Goal: Task Accomplishment & Management: Manage account settings

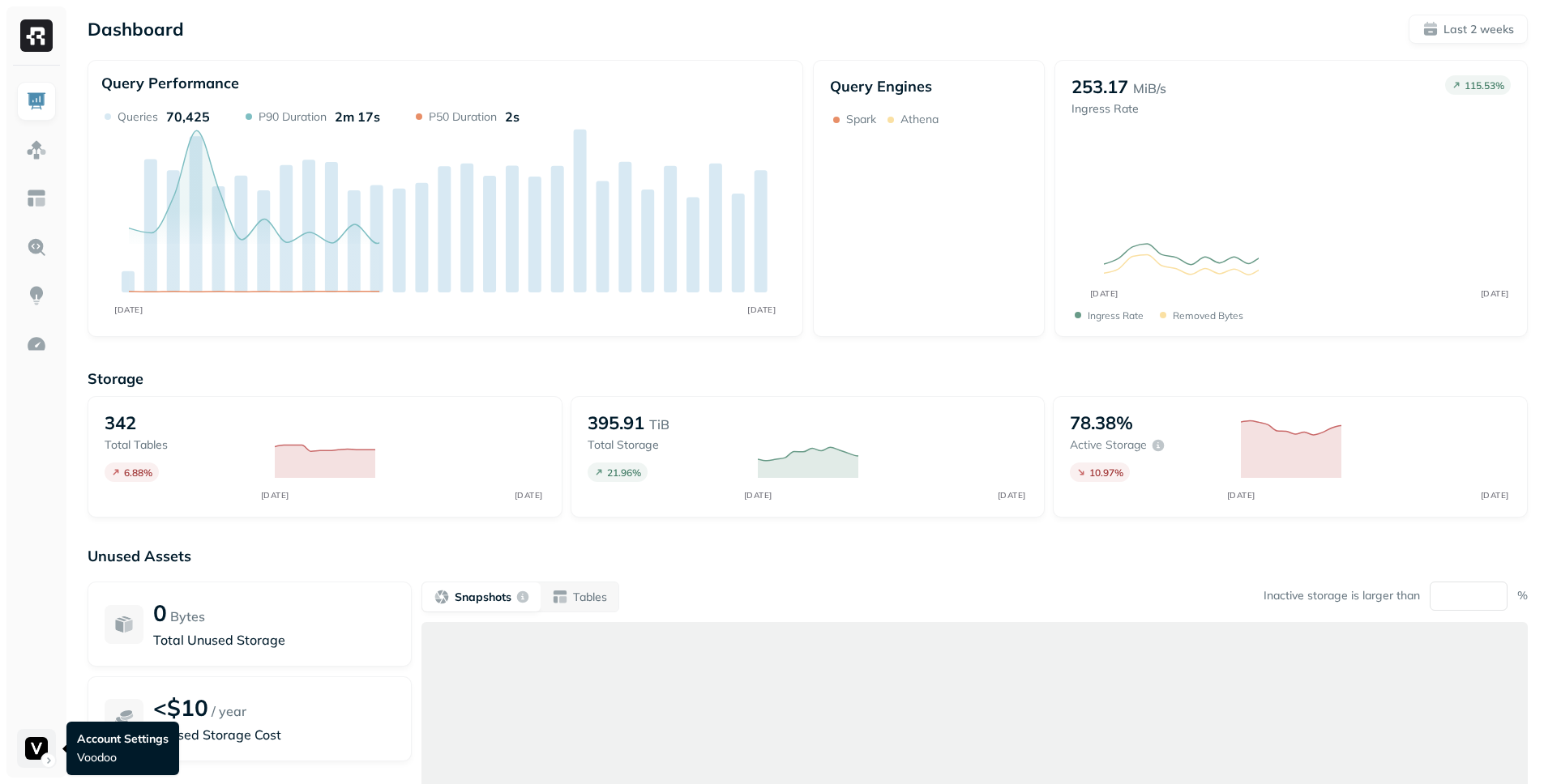
click at [25, 759] on html "Dashboard Last 2 weeks Query Performance SEP 22 OCT 06 Queries 70,425 P90 Durat…" at bounding box center [772, 450] width 1544 height 901
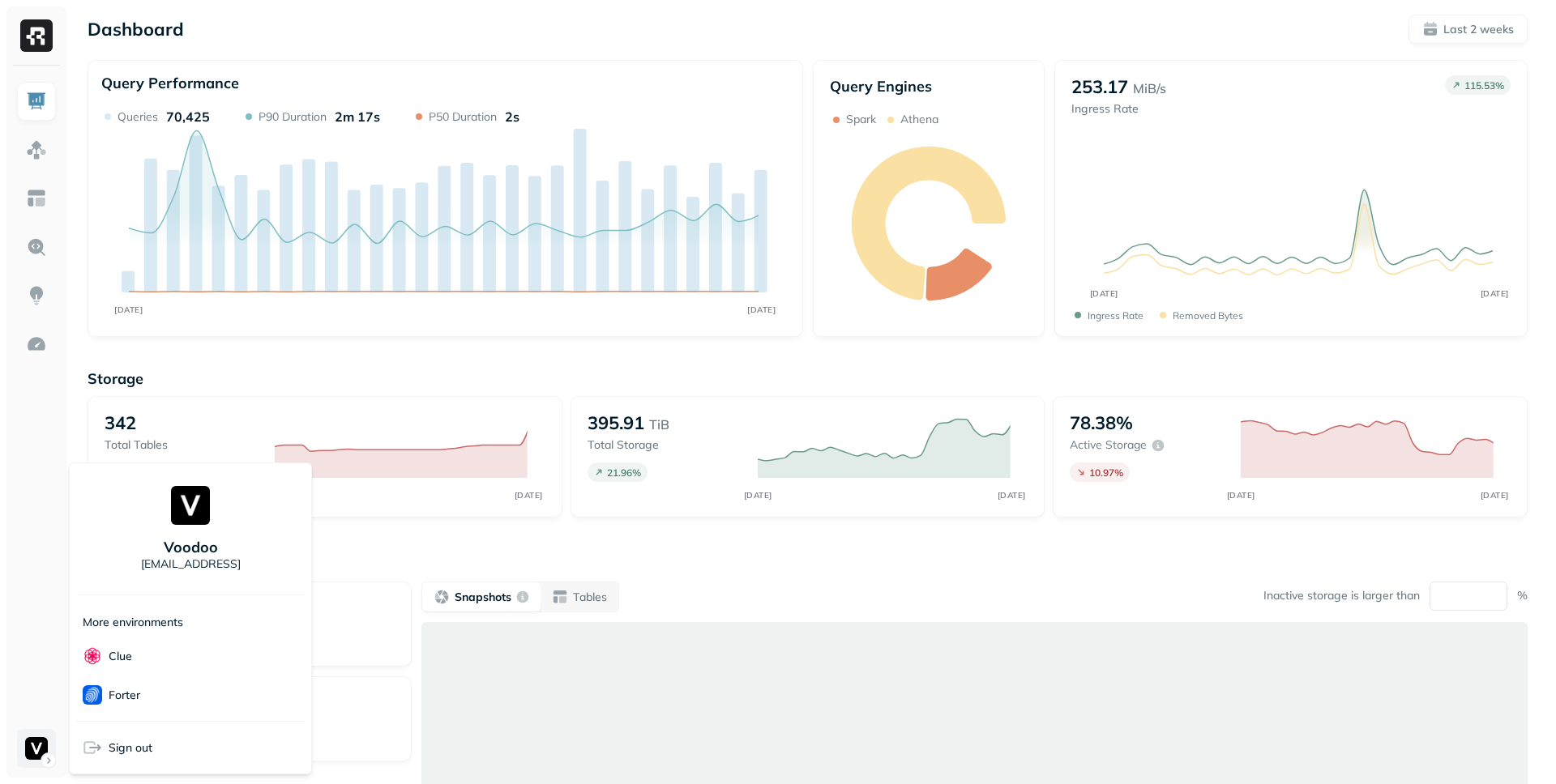
click at [25, 759] on html "Dashboard Last 2 weeks Query Performance SEP 22 OCT 06 Queries 70,425 P90 Durat…" at bounding box center [778, 450] width 1556 height 901
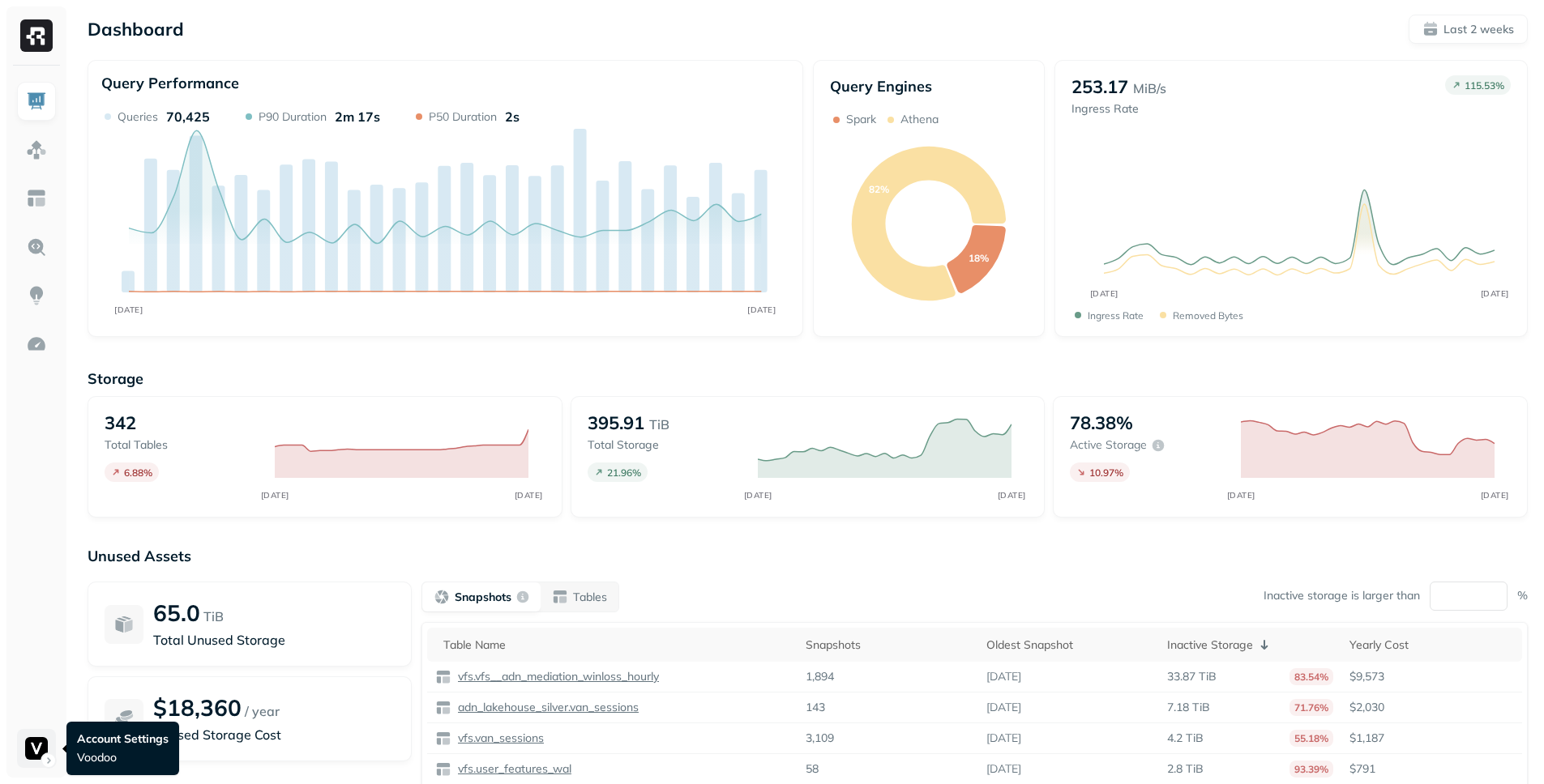
click at [47, 754] on html "Dashboard Last 2 weeks Query Performance SEP 22 OCT 06 Queries 70,425 P90 Durat…" at bounding box center [772, 450] width 1544 height 901
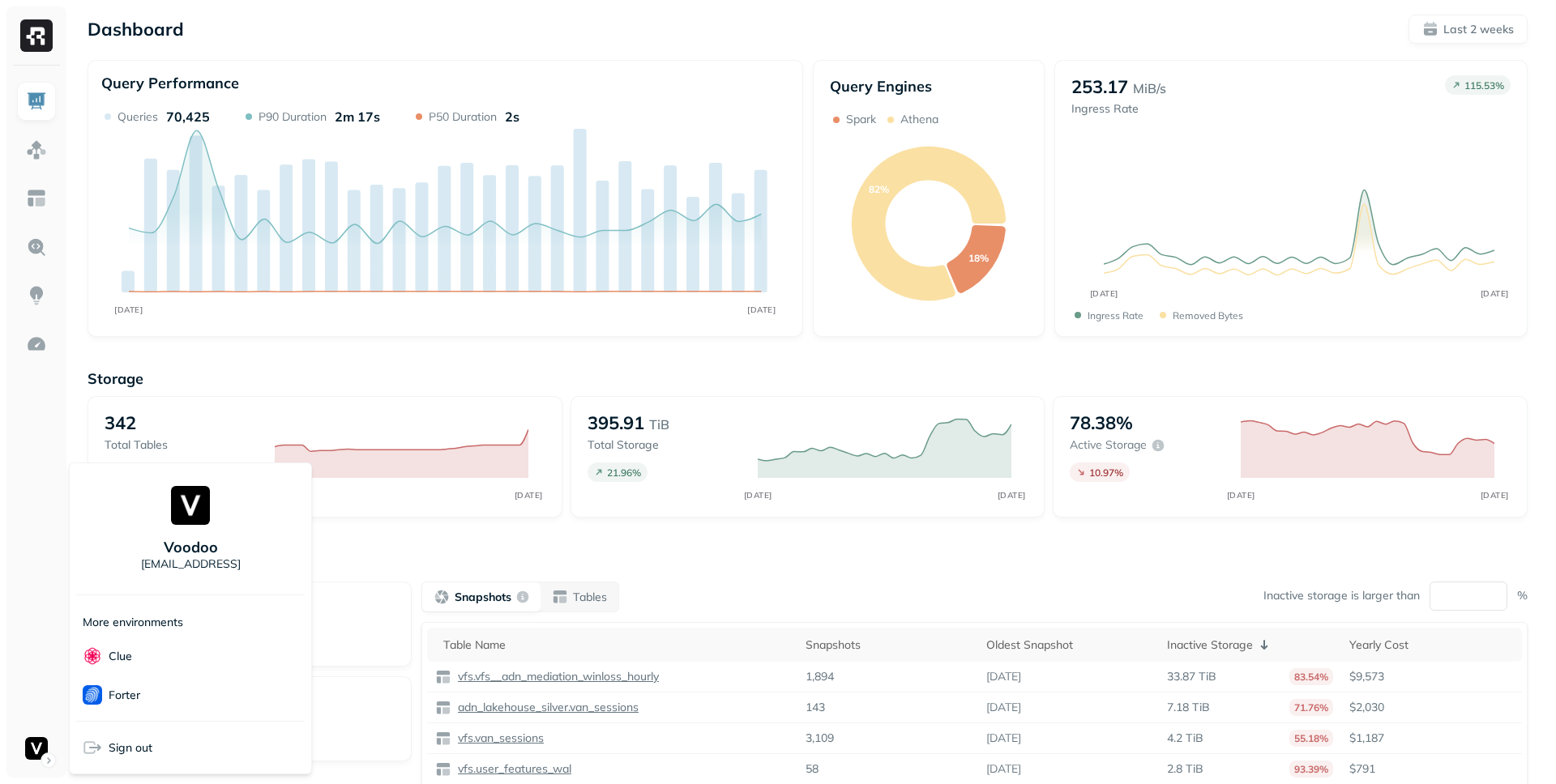
click at [44, 366] on html "Dashboard Last 2 weeks Query Performance SEP 22 OCT 06 Queries 70,425 P90 Durat…" at bounding box center [778, 450] width 1556 height 901
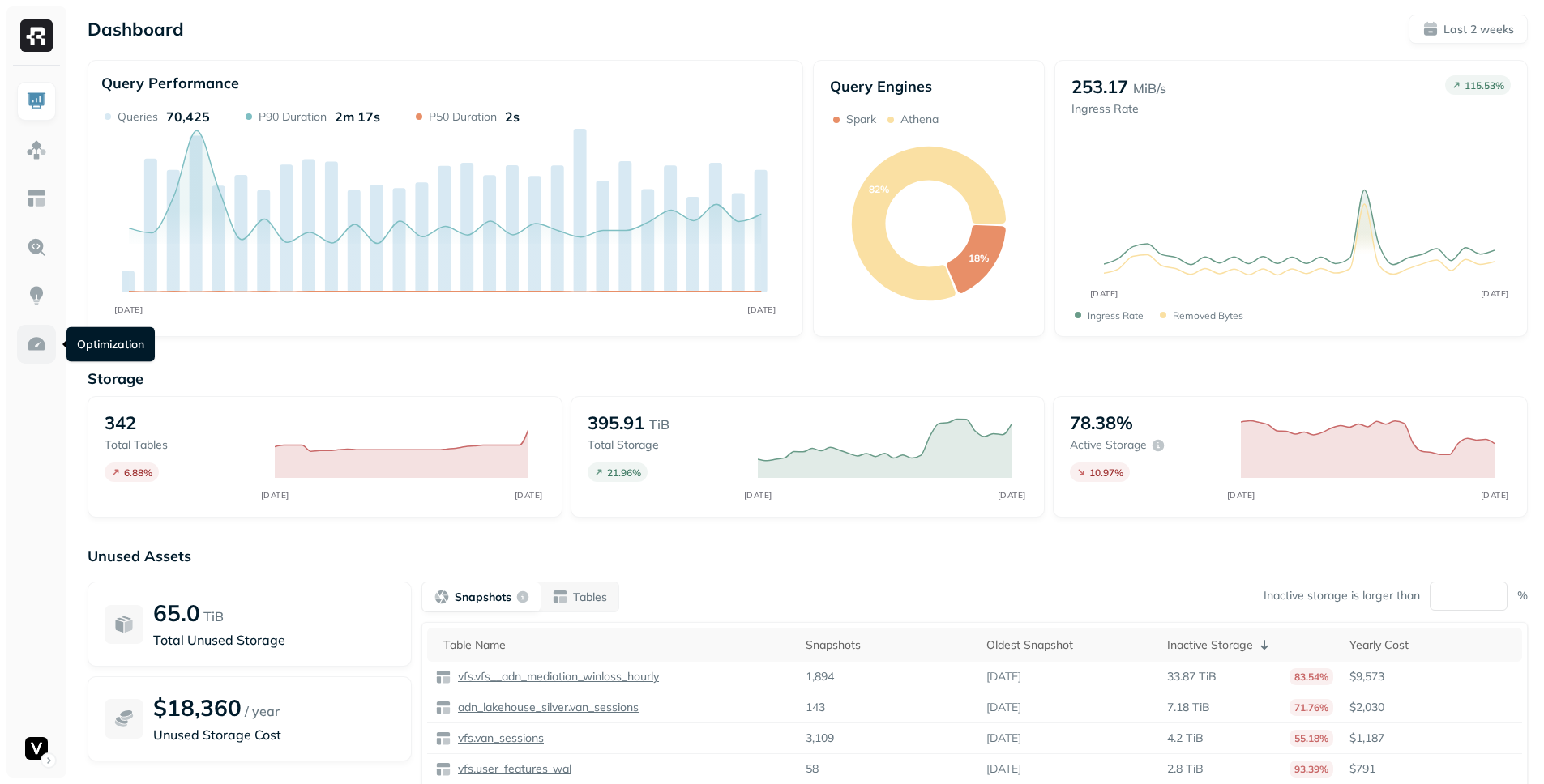
click at [39, 347] on img at bounding box center [36, 344] width 21 height 21
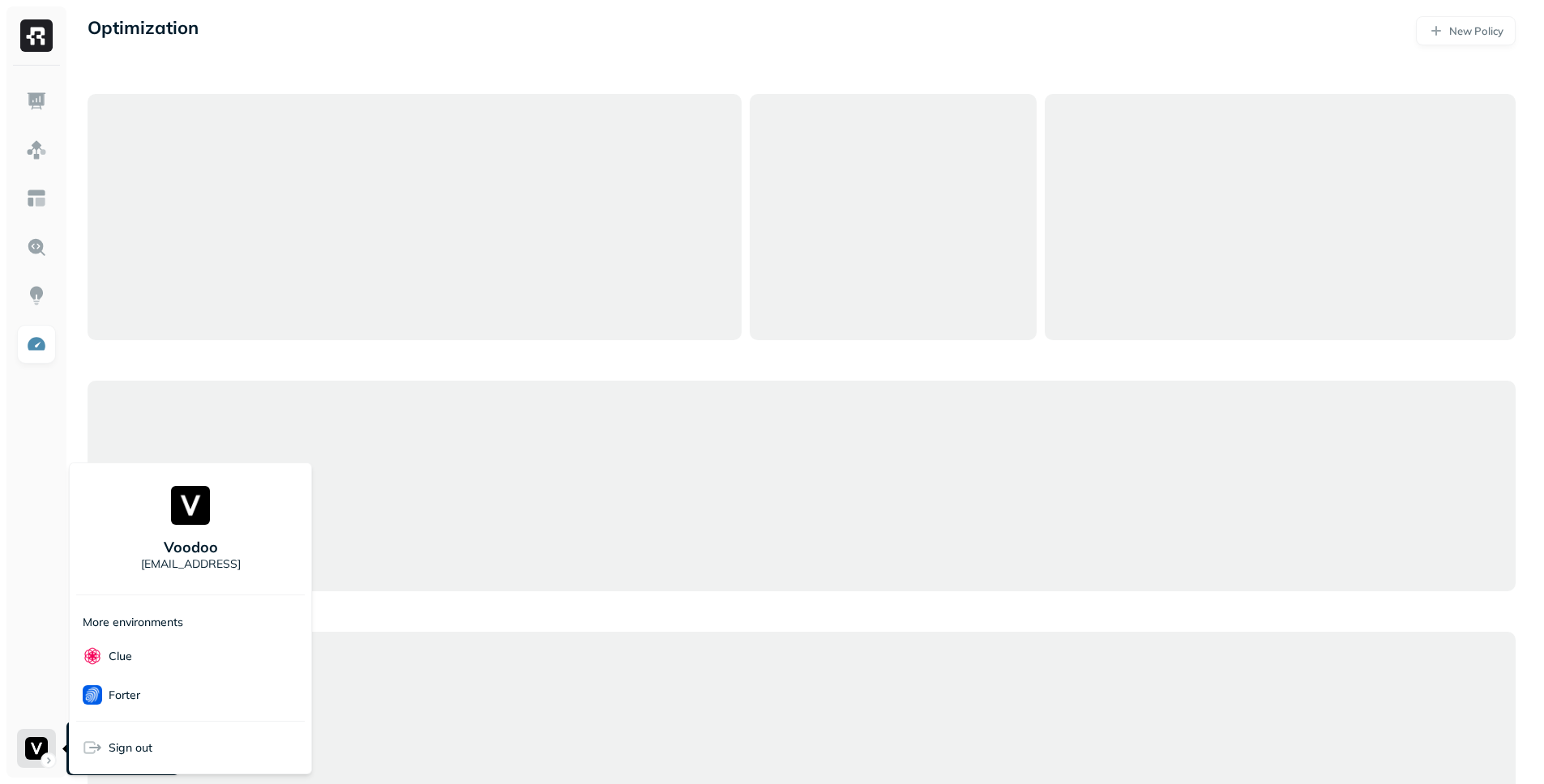
click at [37, 754] on html "Optimization New Policy Account Settings Voodoo Account Settings Voodoo Voodoo …" at bounding box center [772, 447] width 1544 height 895
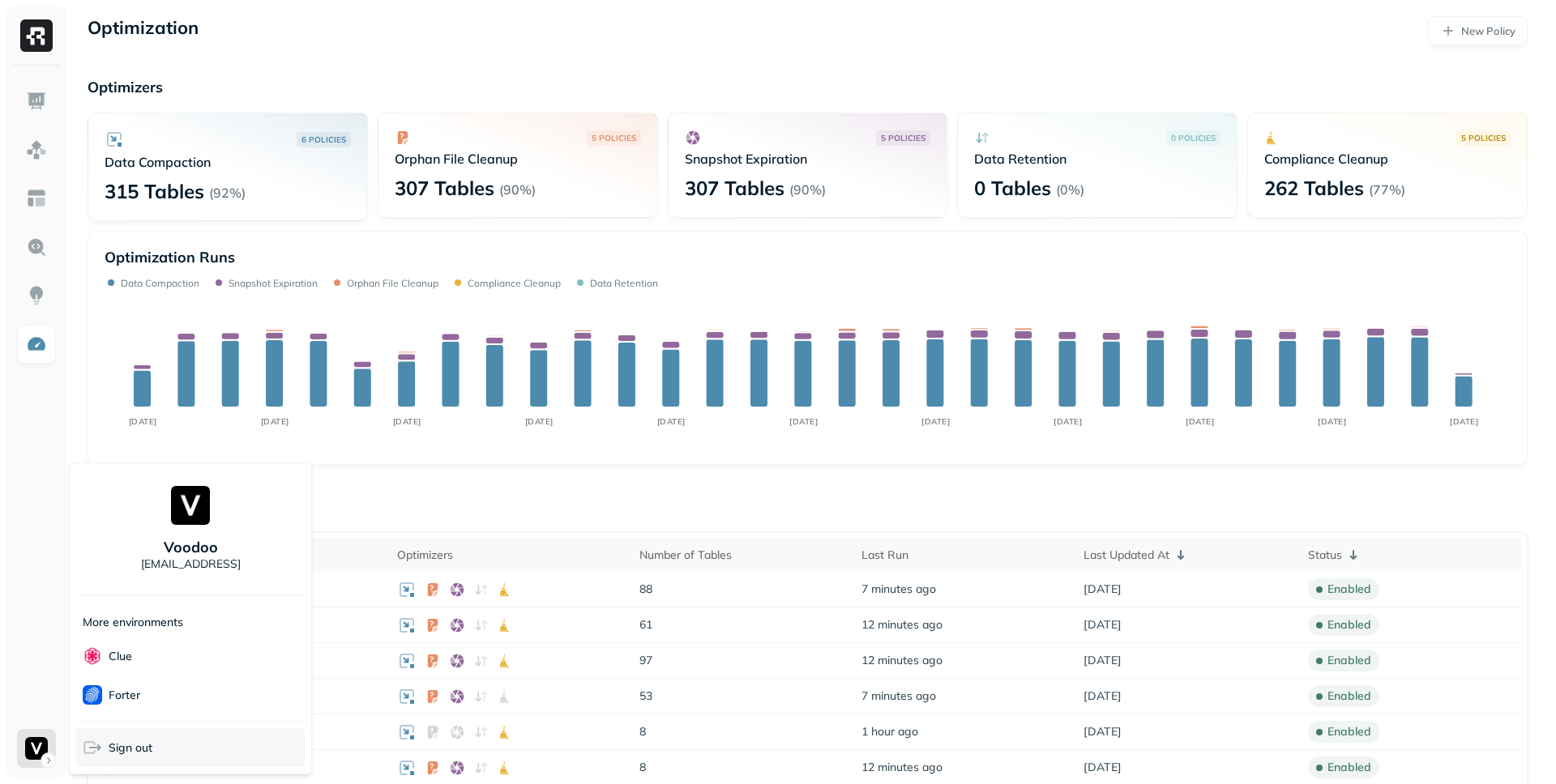
click at [251, 747] on div "Sign out" at bounding box center [190, 748] width 228 height 39
